Goal: Task Accomplishment & Management: Use online tool/utility

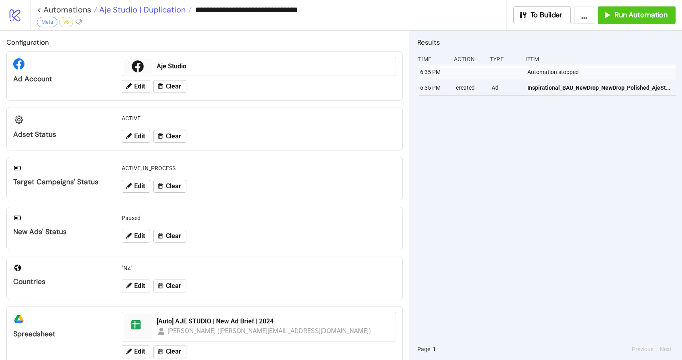
click at [119, 8] on span "Aje Studio | Duplication" at bounding box center [141, 9] width 88 height 10
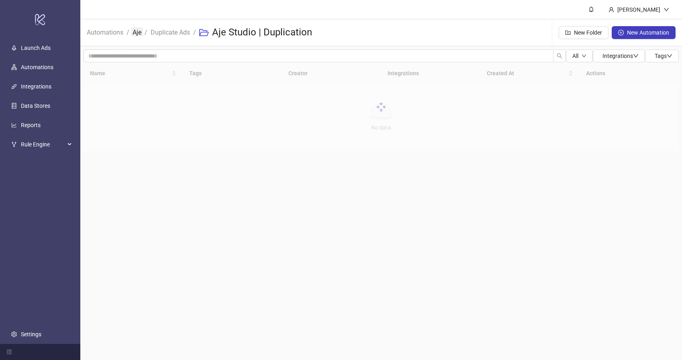
click at [133, 31] on link "Aje" at bounding box center [137, 31] width 12 height 9
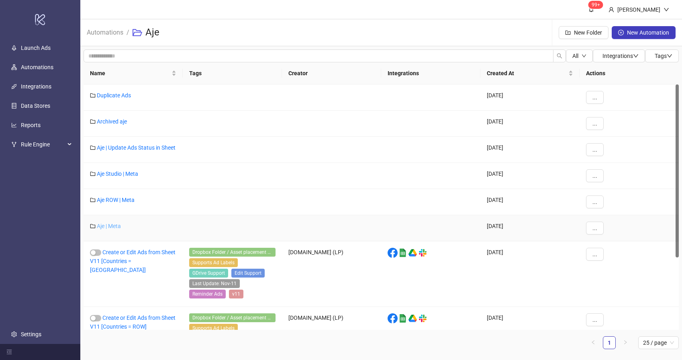
click at [112, 229] on link "Aje | Meta" at bounding box center [109, 226] width 24 height 6
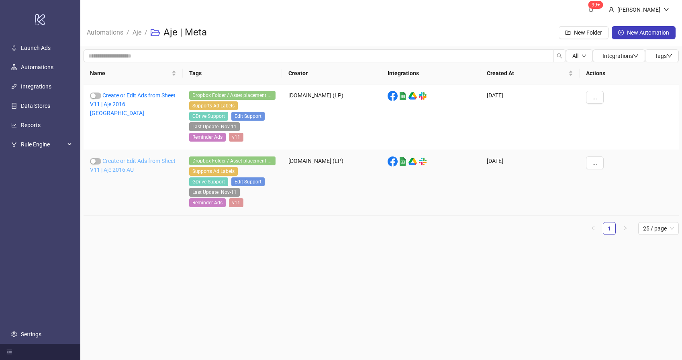
click at [130, 170] on link "Create or Edit Ads from Sheet V11 | Aje 2016 AU" at bounding box center [133, 165] width 86 height 15
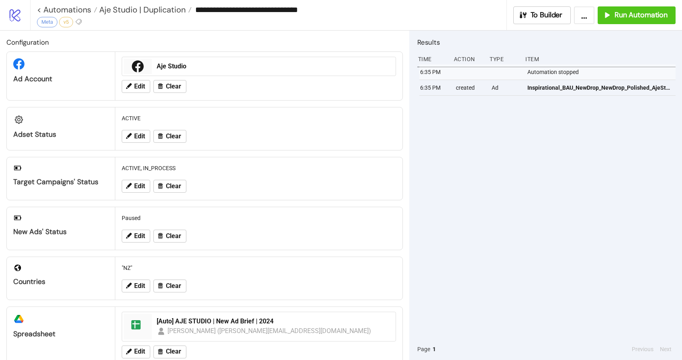
type input "**********"
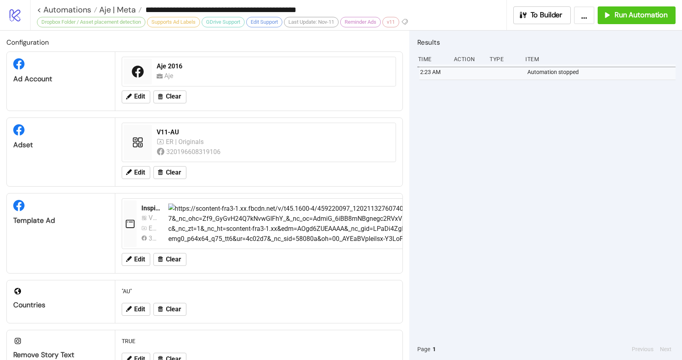
click at [522, 167] on div "2:23 AM Automation stopped" at bounding box center [547, 201] width 258 height 274
click at [656, 11] on span "Run Automation" at bounding box center [641, 14] width 53 height 9
